Goal: Find specific page/section: Find specific page/section

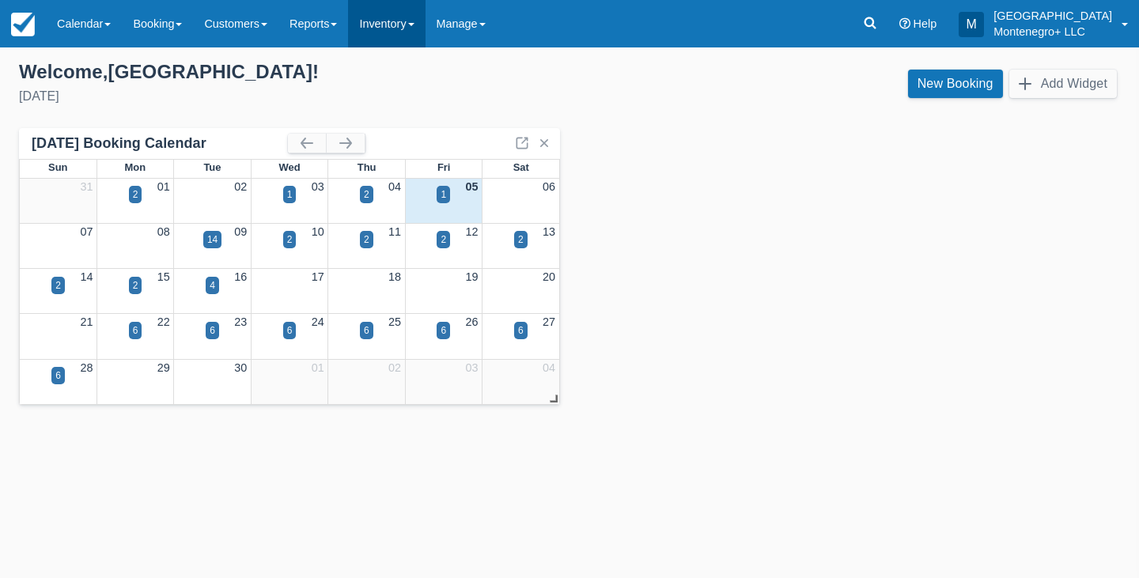
click at [412, 22] on link "Inventory" at bounding box center [386, 23] width 77 height 47
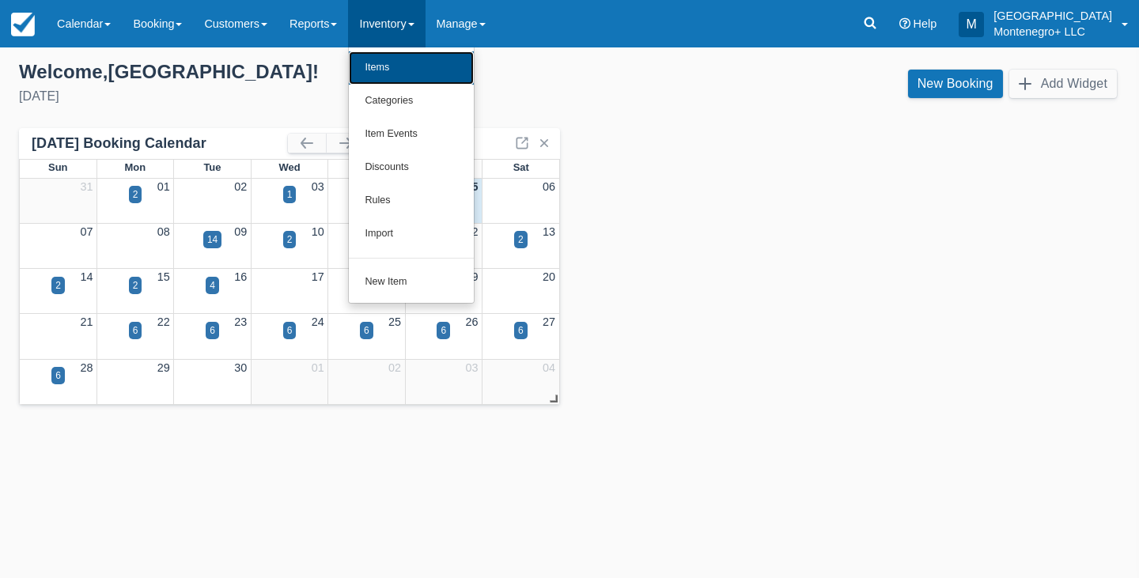
click at [405, 69] on link "Items" at bounding box center [411, 67] width 125 height 33
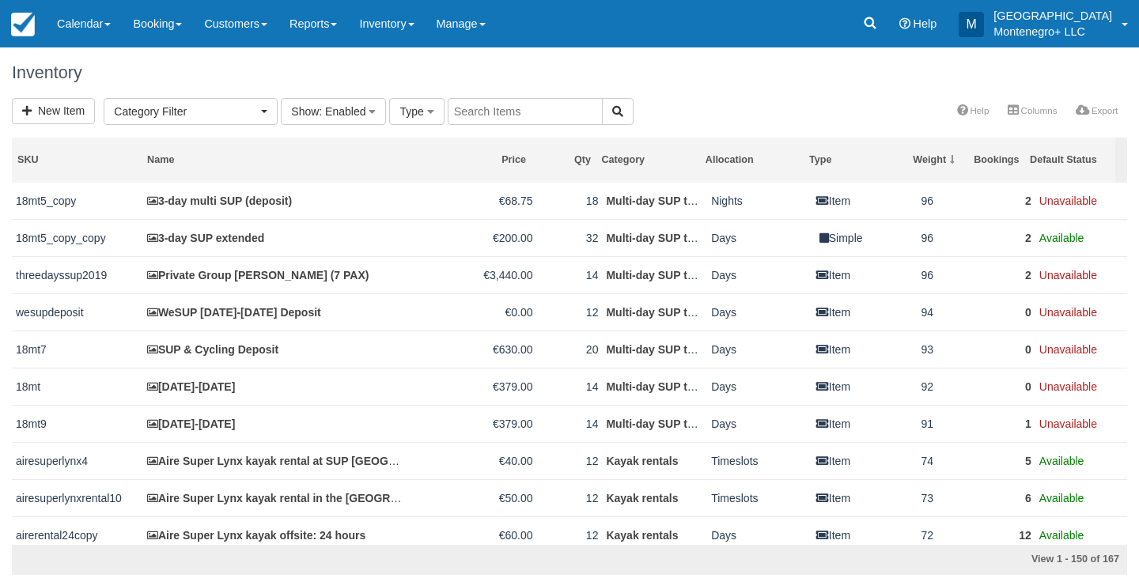
select select
click at [501, 112] on input "text" at bounding box center [525, 111] width 155 height 27
type input "blue"
click at [624, 109] on button "button" at bounding box center [618, 111] width 32 height 27
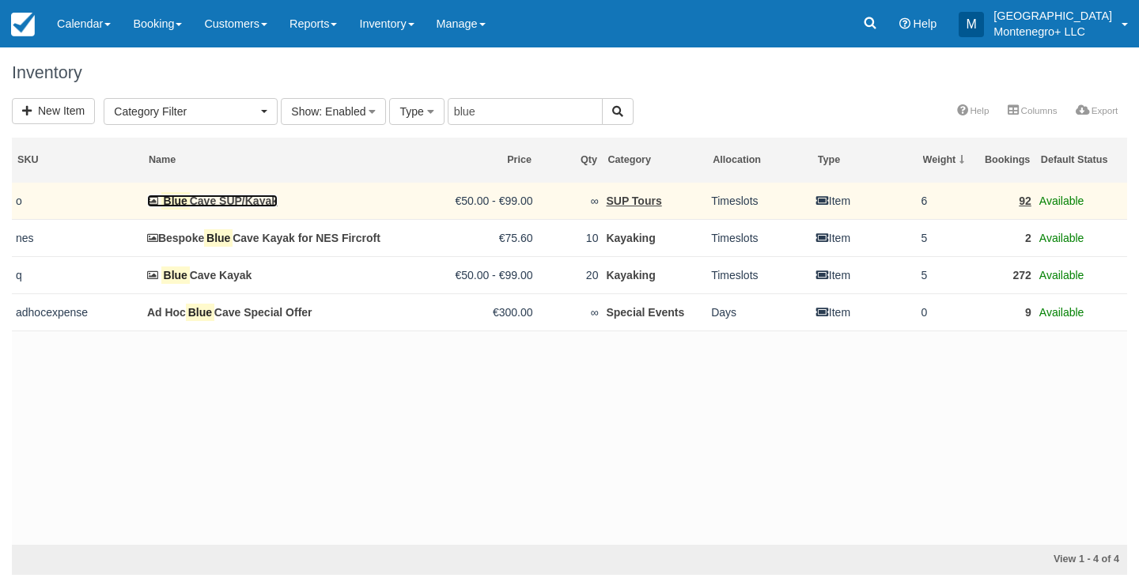
click at [234, 202] on link "Blue Cave SUP/Kayak" at bounding box center [212, 201] width 131 height 13
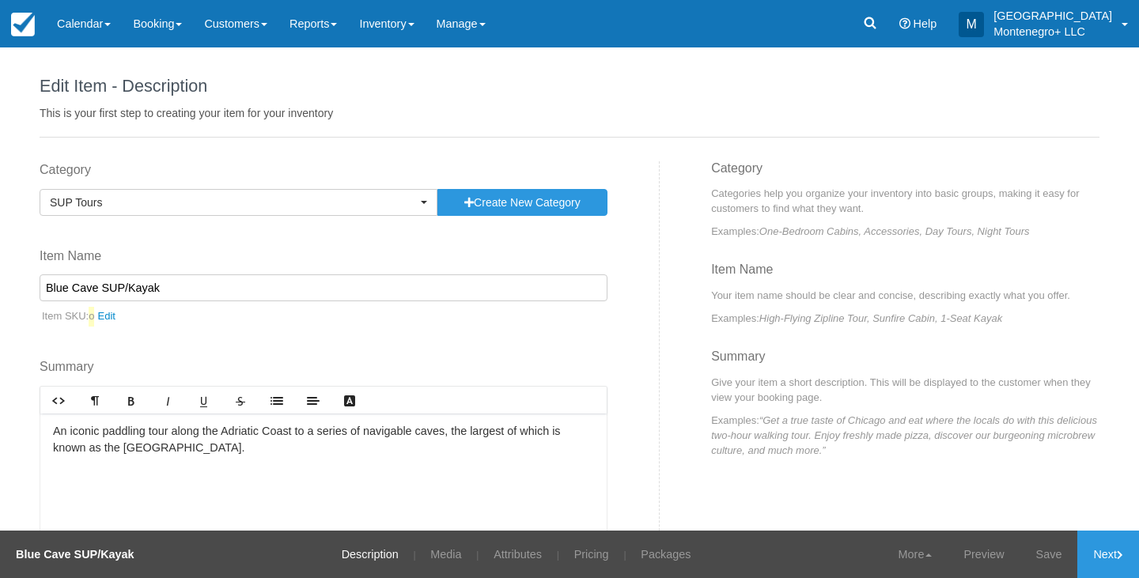
scroll to position [99, 0]
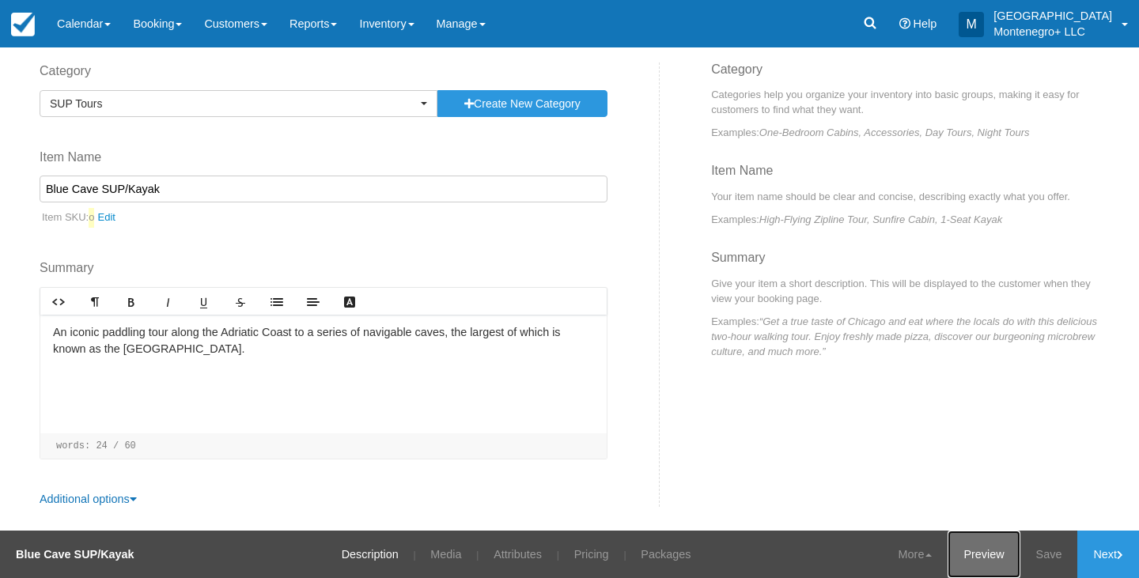
click at [985, 561] on link "Preview" at bounding box center [984, 554] width 72 height 47
